Goal: Navigation & Orientation: Find specific page/section

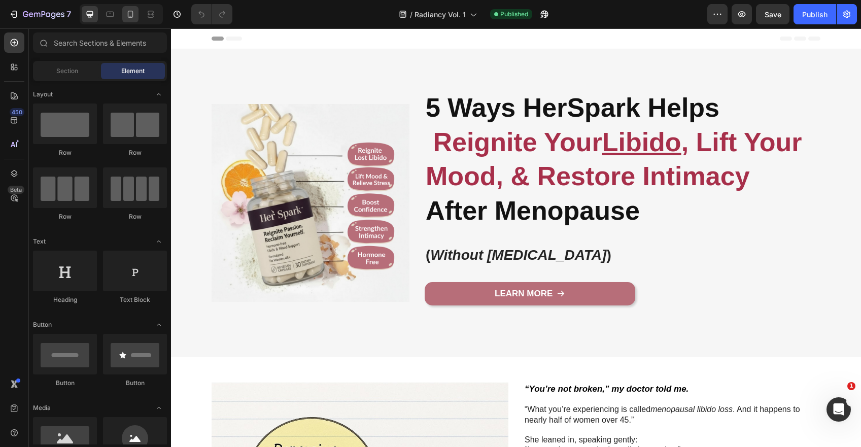
click at [137, 13] on div at bounding box center [130, 14] width 16 height 16
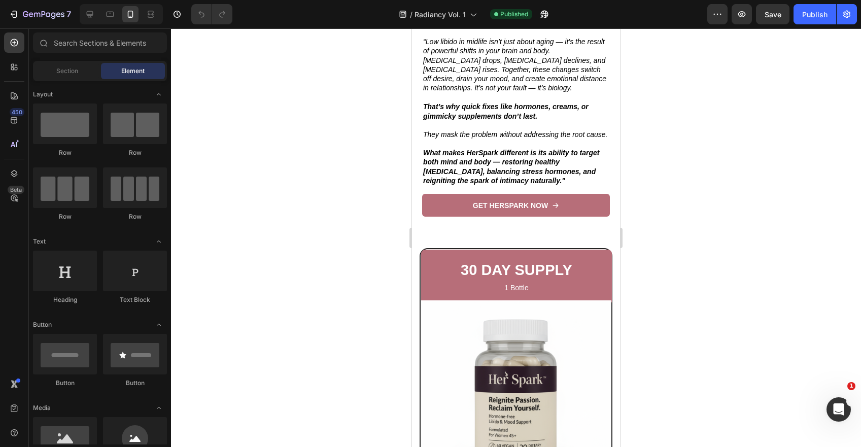
scroll to position [4423, 0]
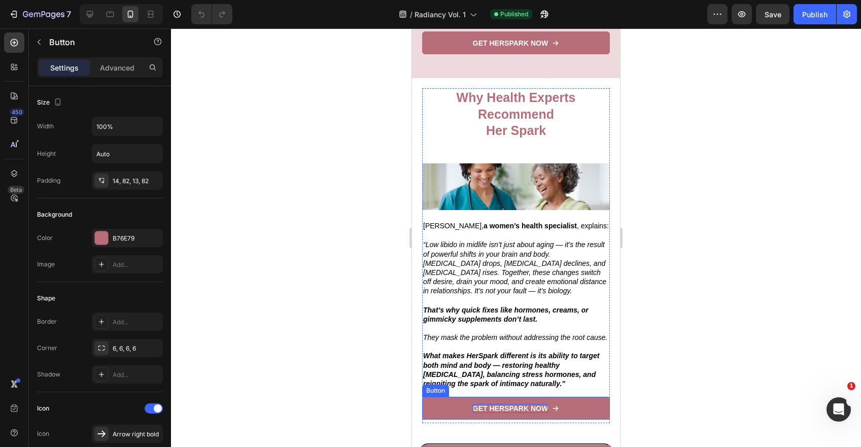
click at [521, 404] on p "GET HERSPARK NOW" at bounding box center [510, 408] width 75 height 9
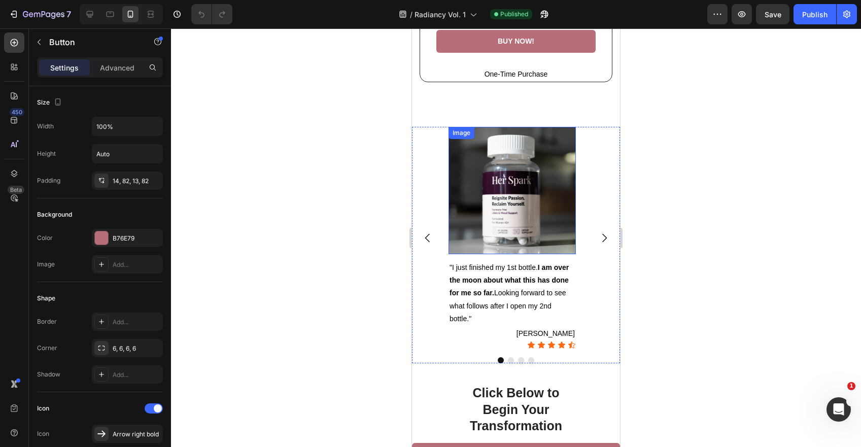
scroll to position [6100, 0]
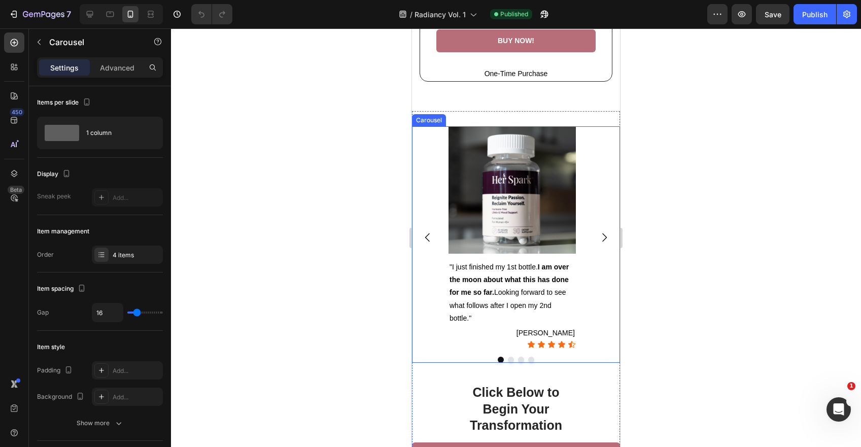
click at [598, 231] on icon "Carousel Next Arrow" at bounding box center [604, 237] width 12 height 12
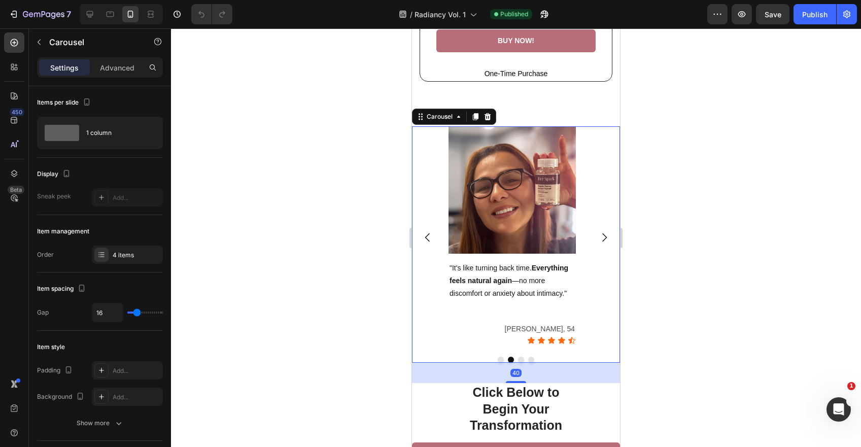
click at [598, 231] on icon "Carousel Next Arrow" at bounding box center [604, 237] width 12 height 12
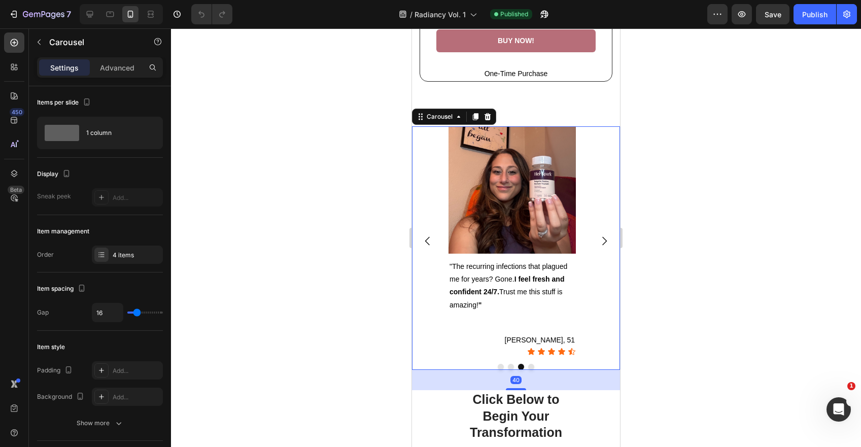
click at [597, 227] on button "Carousel Next Arrow" at bounding box center [604, 241] width 28 height 28
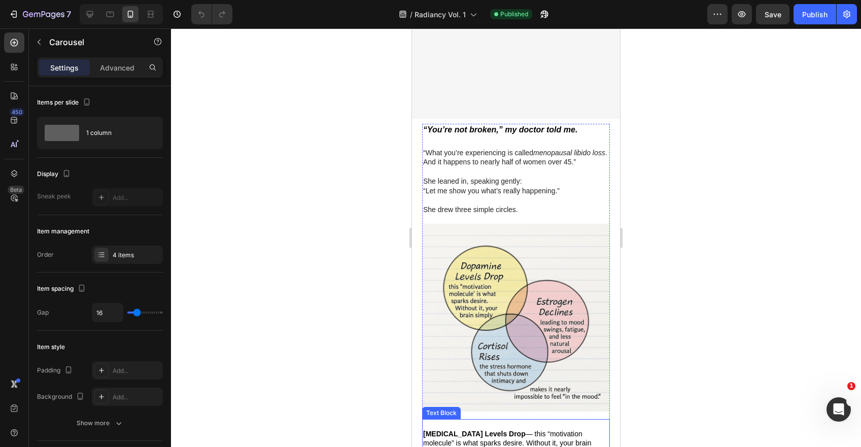
scroll to position [0, 0]
